Goal: Check status

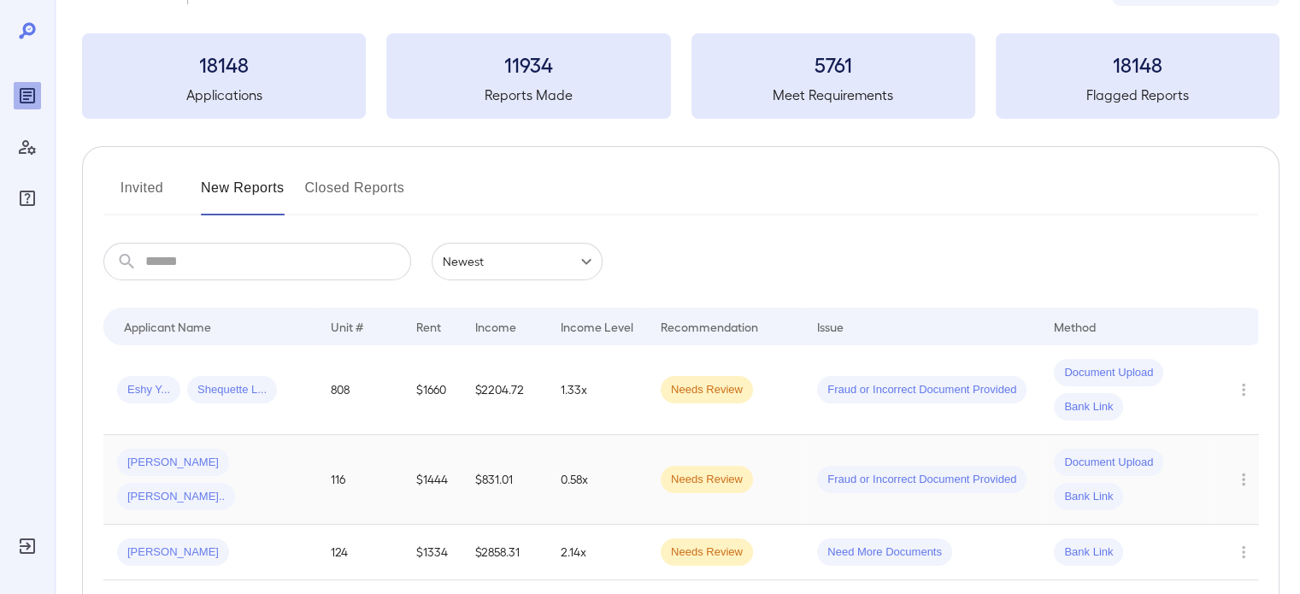
scroll to position [85, 0]
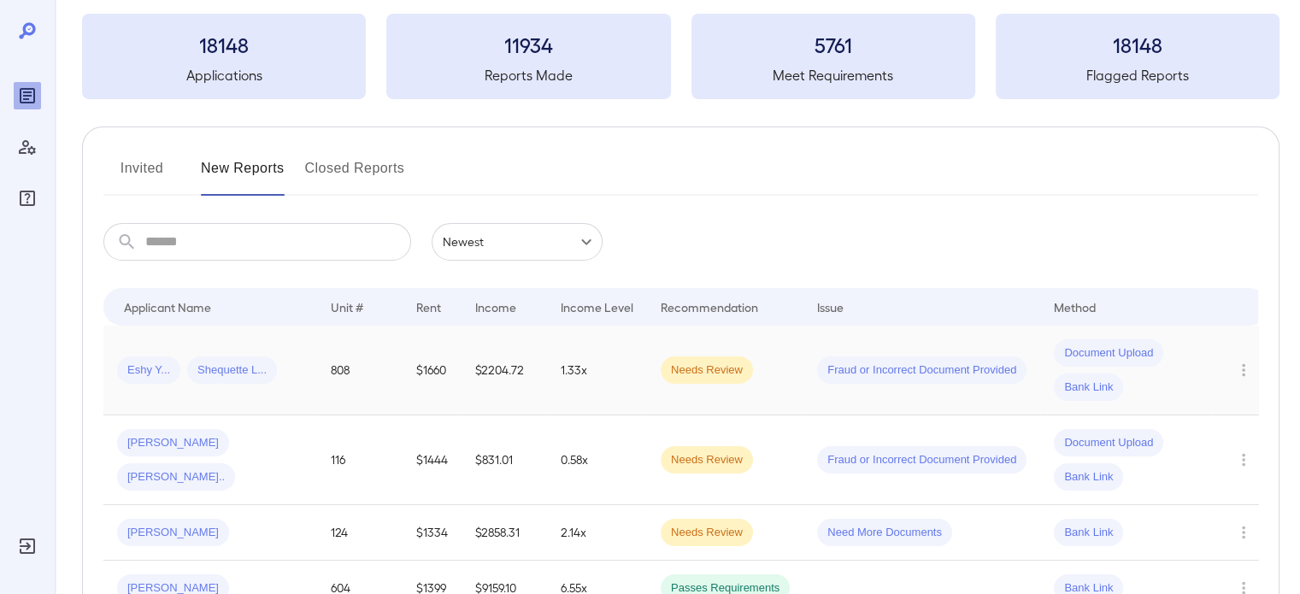
click at [615, 375] on td "1.33x" at bounding box center [597, 371] width 100 height 90
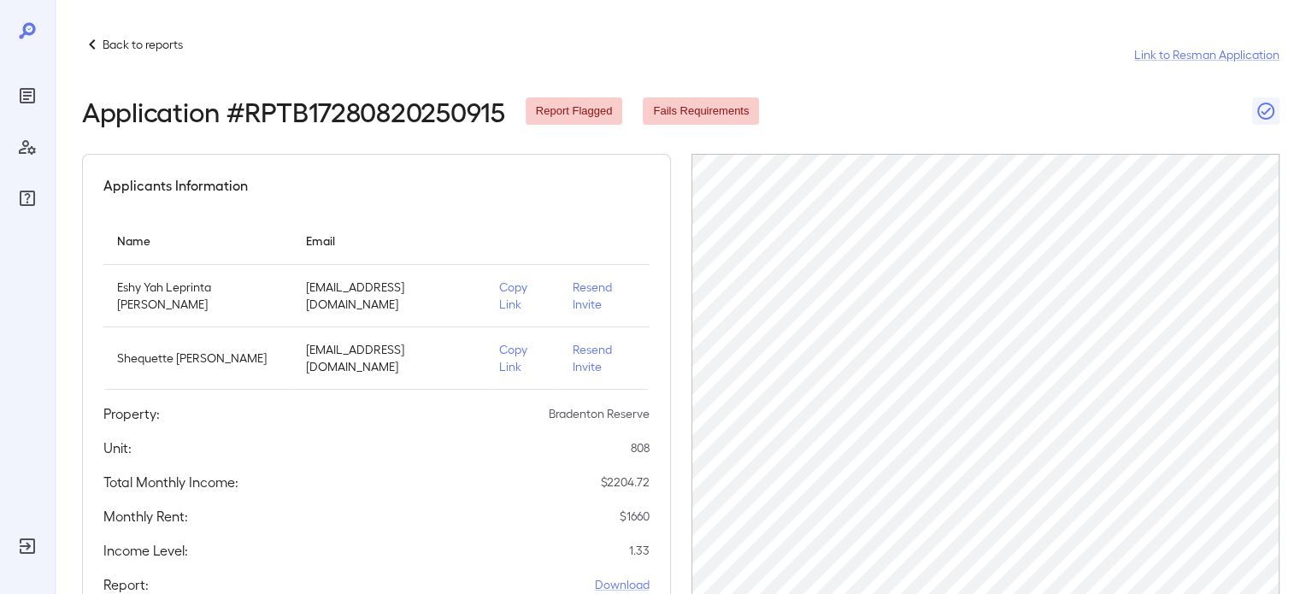
click at [1284, 348] on div "Back to reports Link to Resman Application Application # RPTB17280820250915 Rep…" at bounding box center [677, 469] width 1245 height 938
